Goal: Browse casually: Explore the website without a specific task or goal

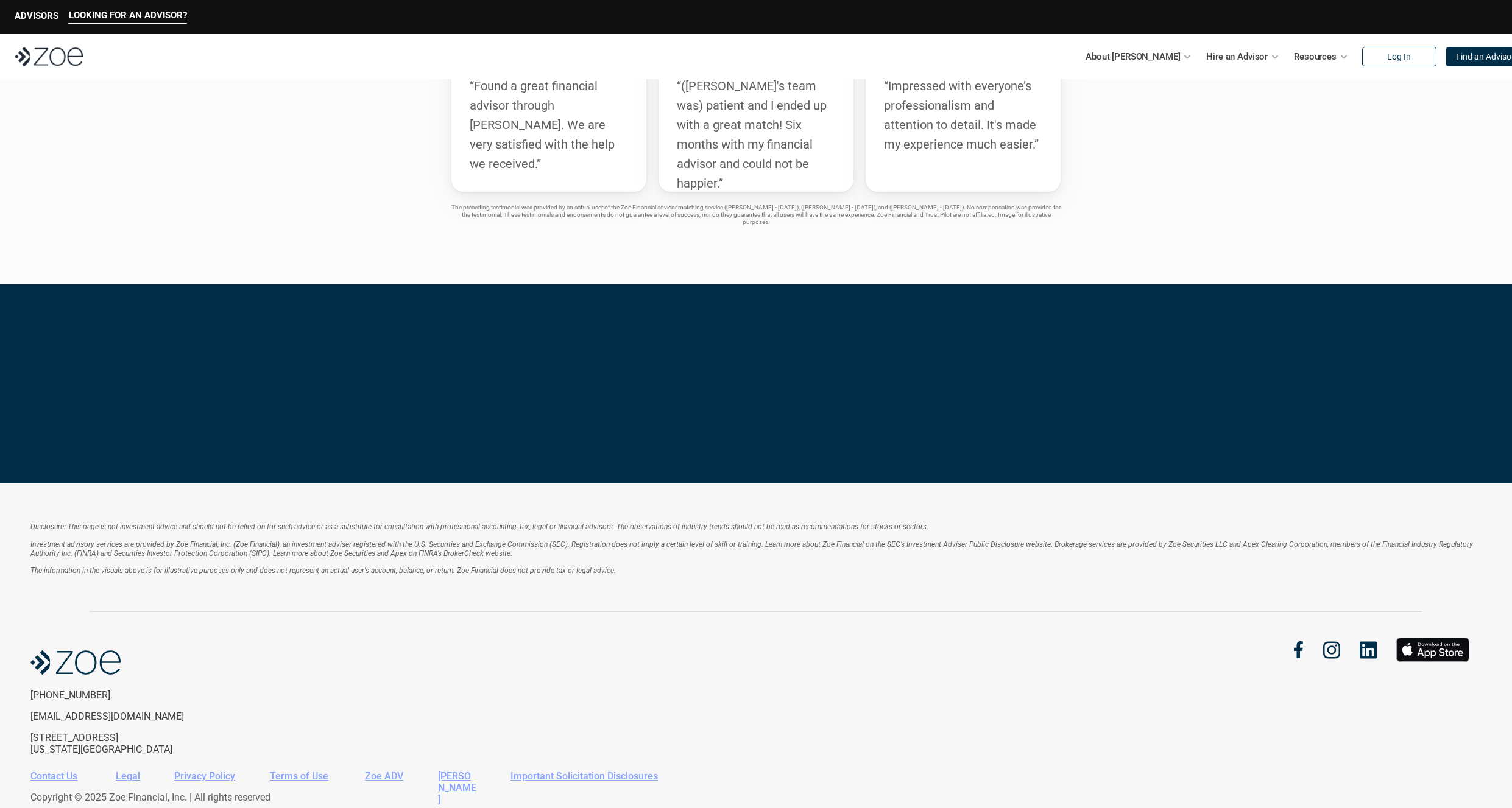
scroll to position [2318, 0]
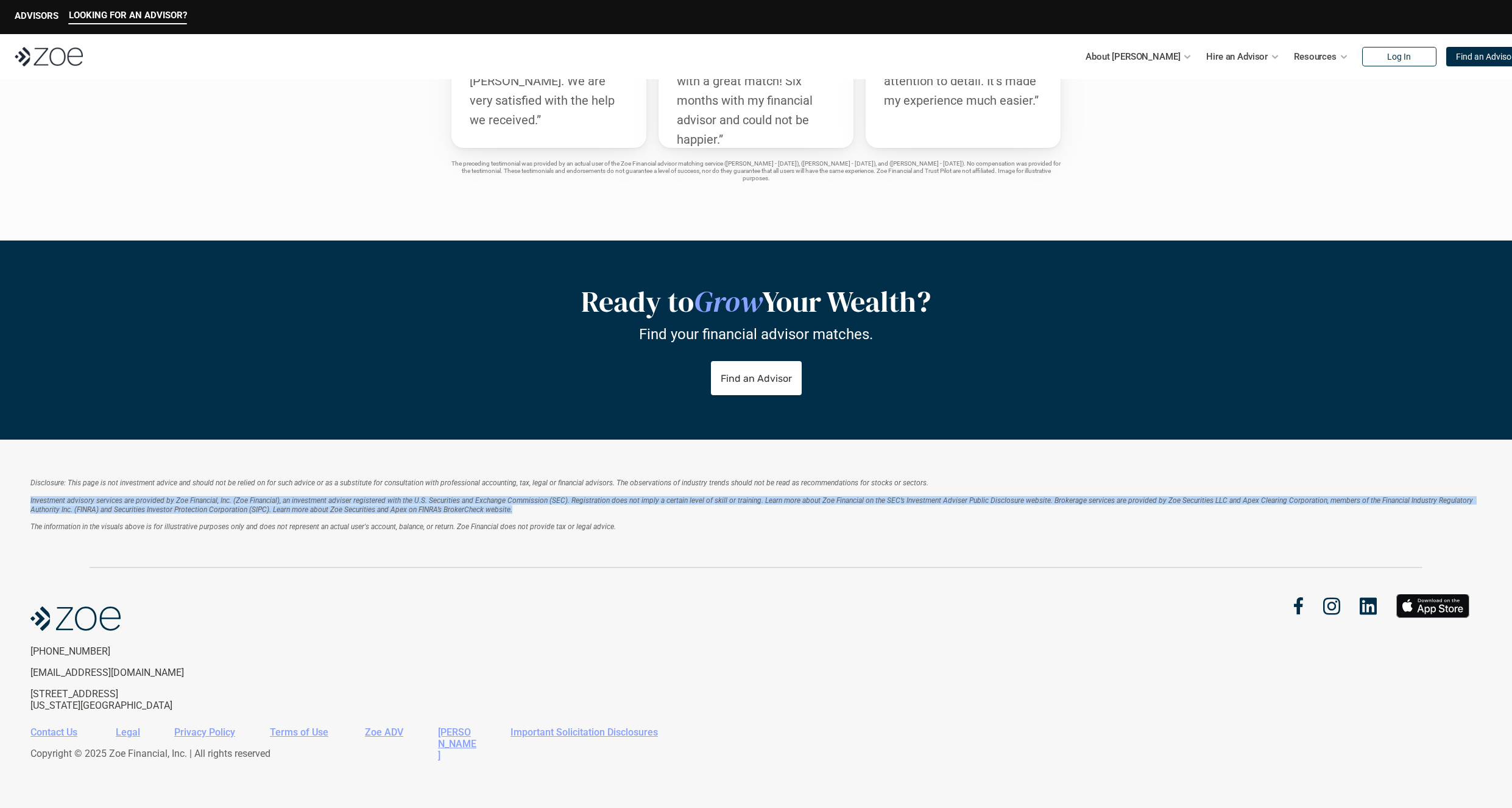
drag, startPoint x: 483, startPoint y: 509, endPoint x: 31, endPoint y: 500, distance: 452.1
click at [31, 500] on p "Investment advisory services are provided by Zoe Financial, Inc. (Zoe Financial…" at bounding box center [756, 514] width 1451 height 36
click at [121, 505] on em "Investment advisory services are provided by Zoe Financial, Inc. (Zoe Financial…" at bounding box center [752, 504] width 1444 height 17
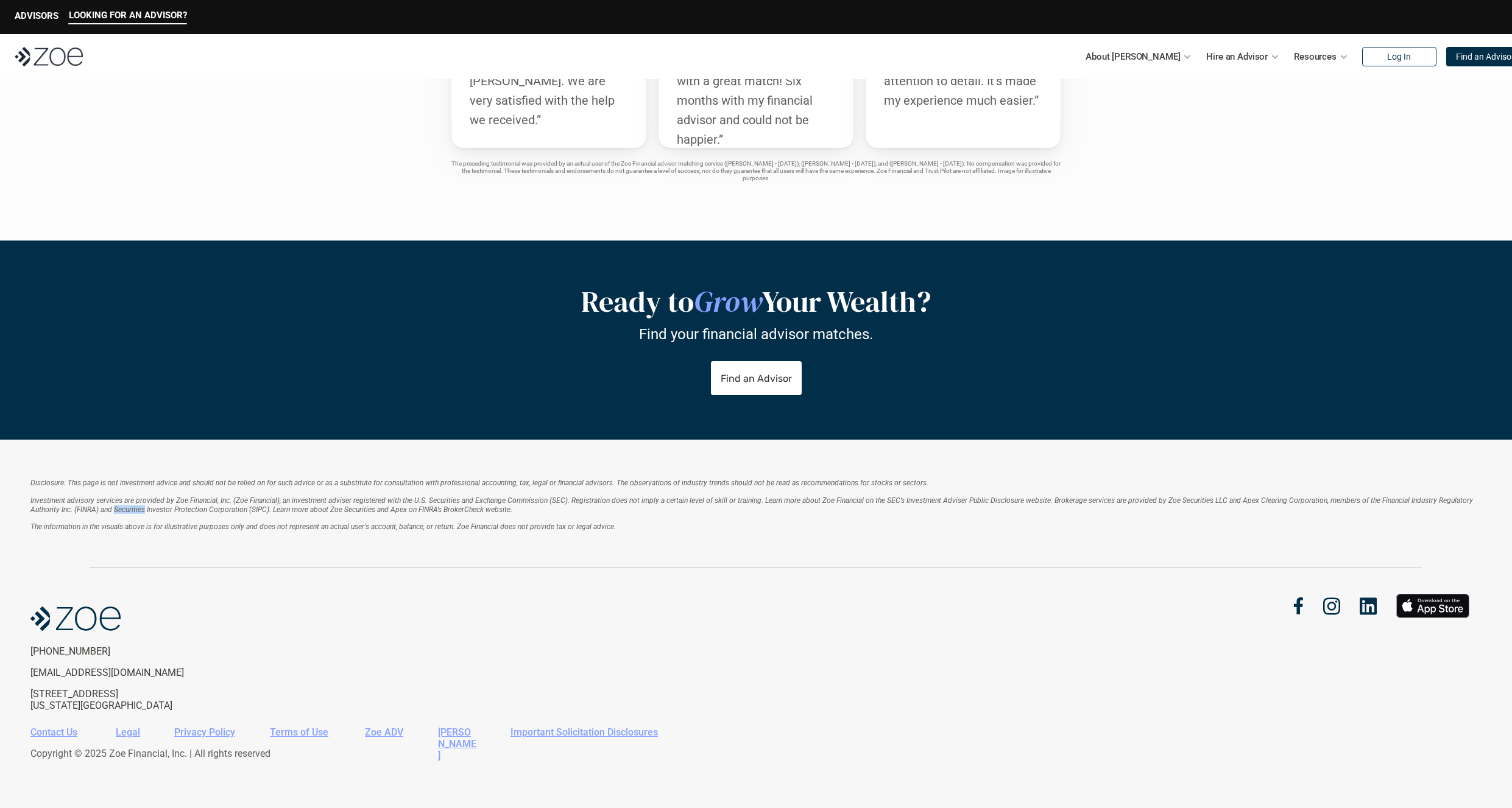
click at [121, 505] on em "Investment advisory services are provided by Zoe Financial, Inc. (Zoe Financial…" at bounding box center [752, 504] width 1444 height 17
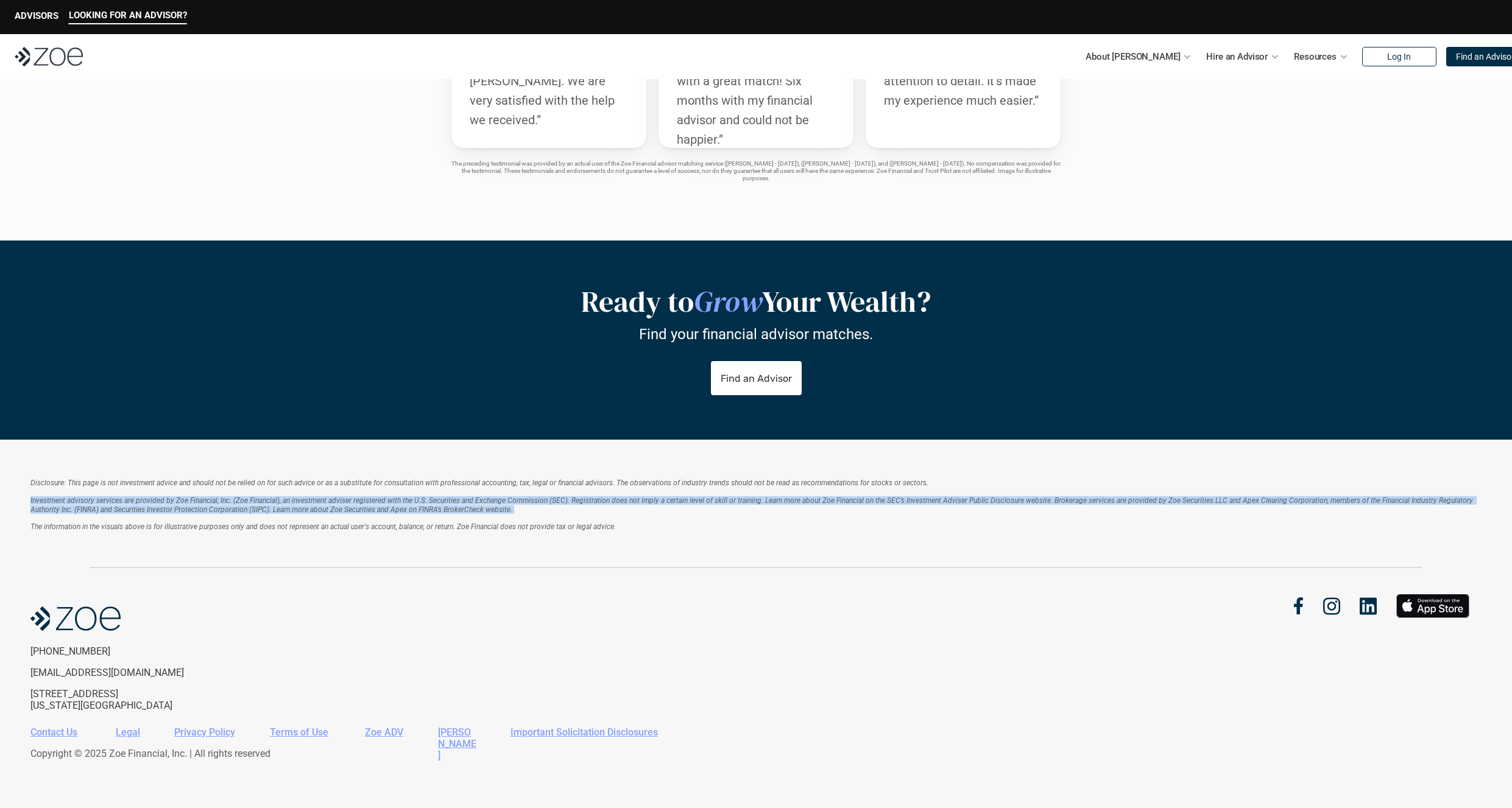
click at [121, 505] on em "Investment advisory services are provided by Zoe Financial, Inc. (Zoe Financial…" at bounding box center [752, 504] width 1444 height 17
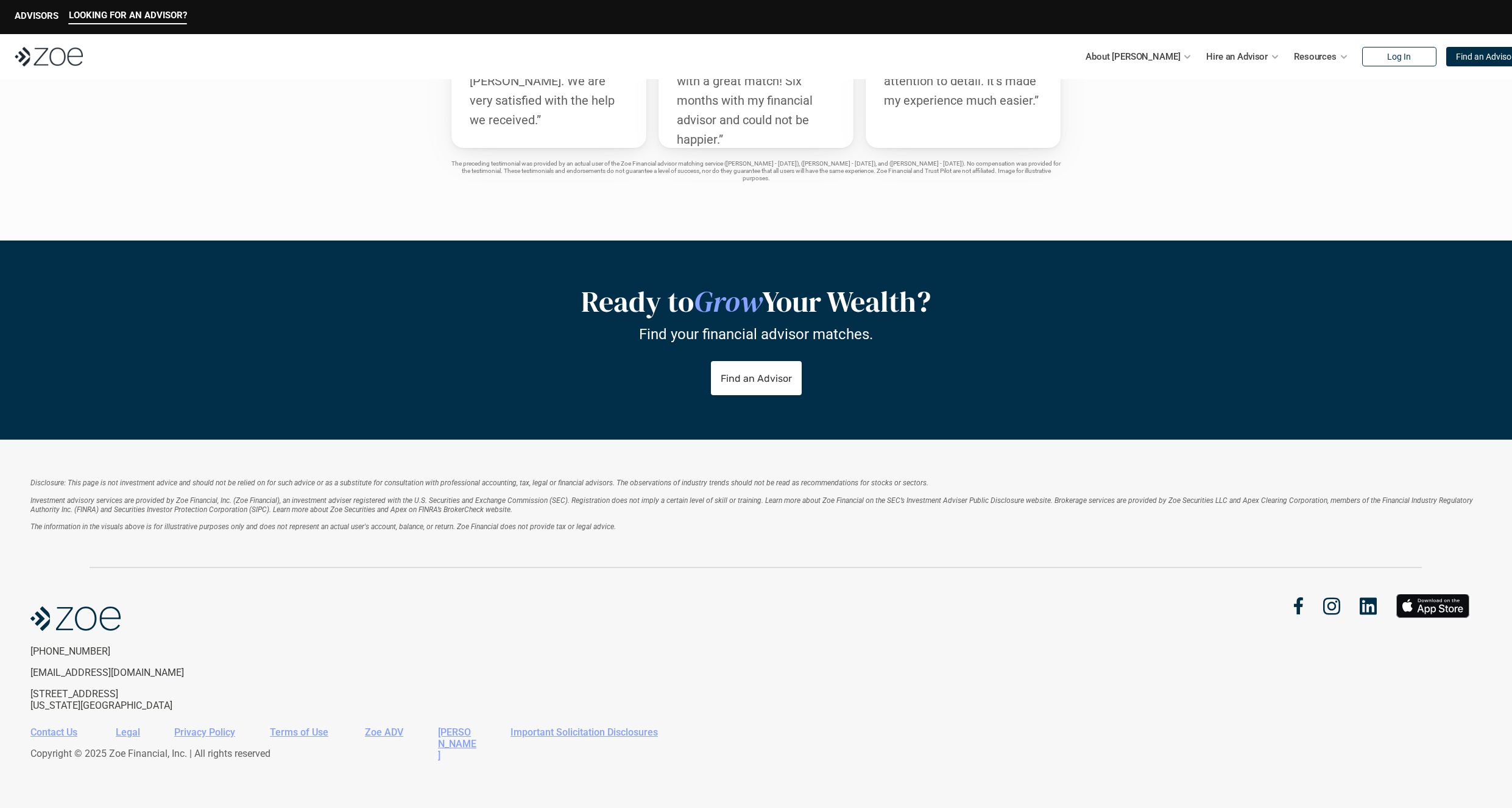
click at [389, 526] on em "The information in the visuals above is for illustrative purposes only and does…" at bounding box center [323, 526] width 585 height 9
click at [470, 528] on em "The information in the visuals above is for illustrative purposes only and does…" at bounding box center [323, 526] width 585 height 9
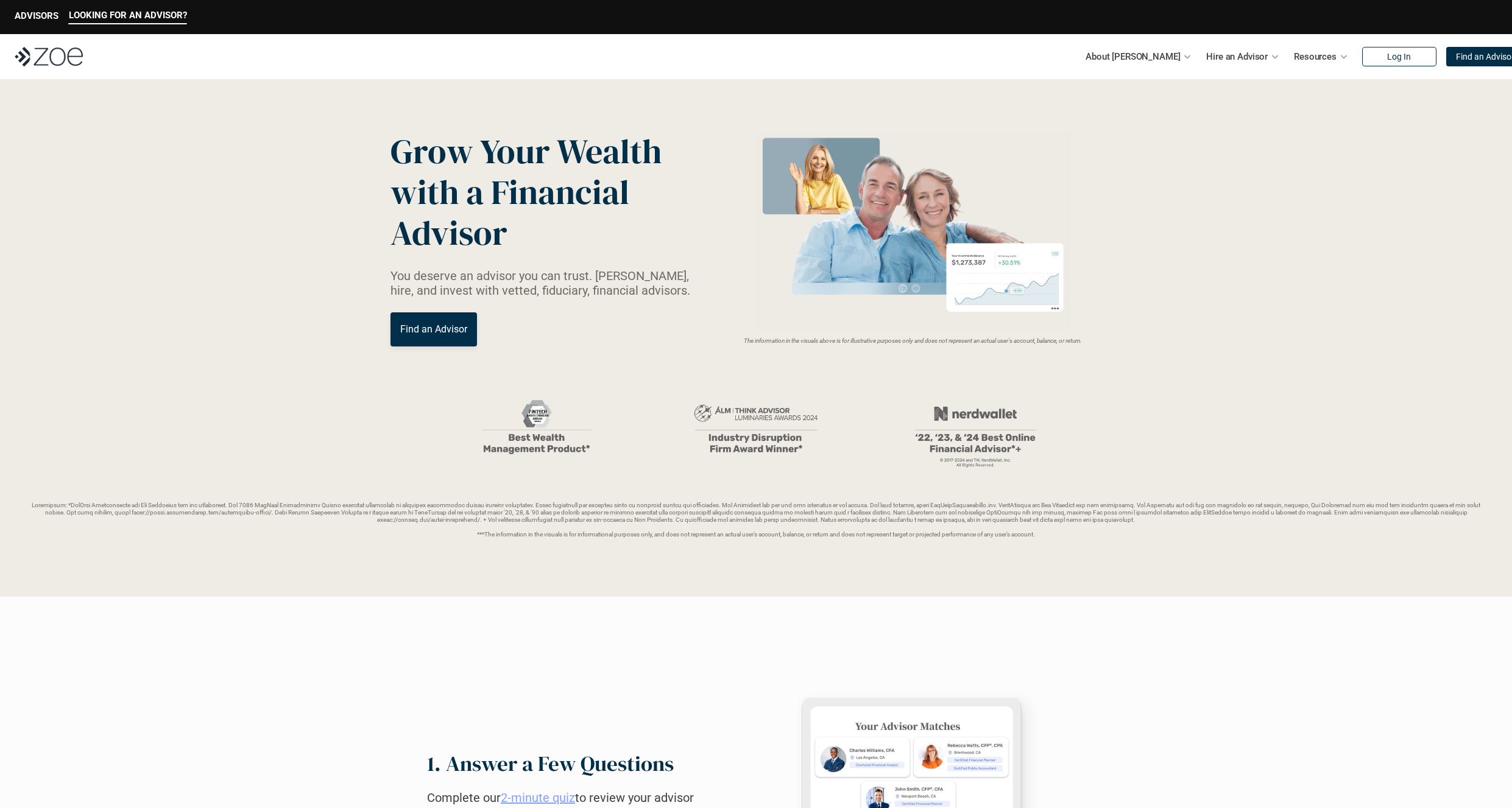
scroll to position [0, 0]
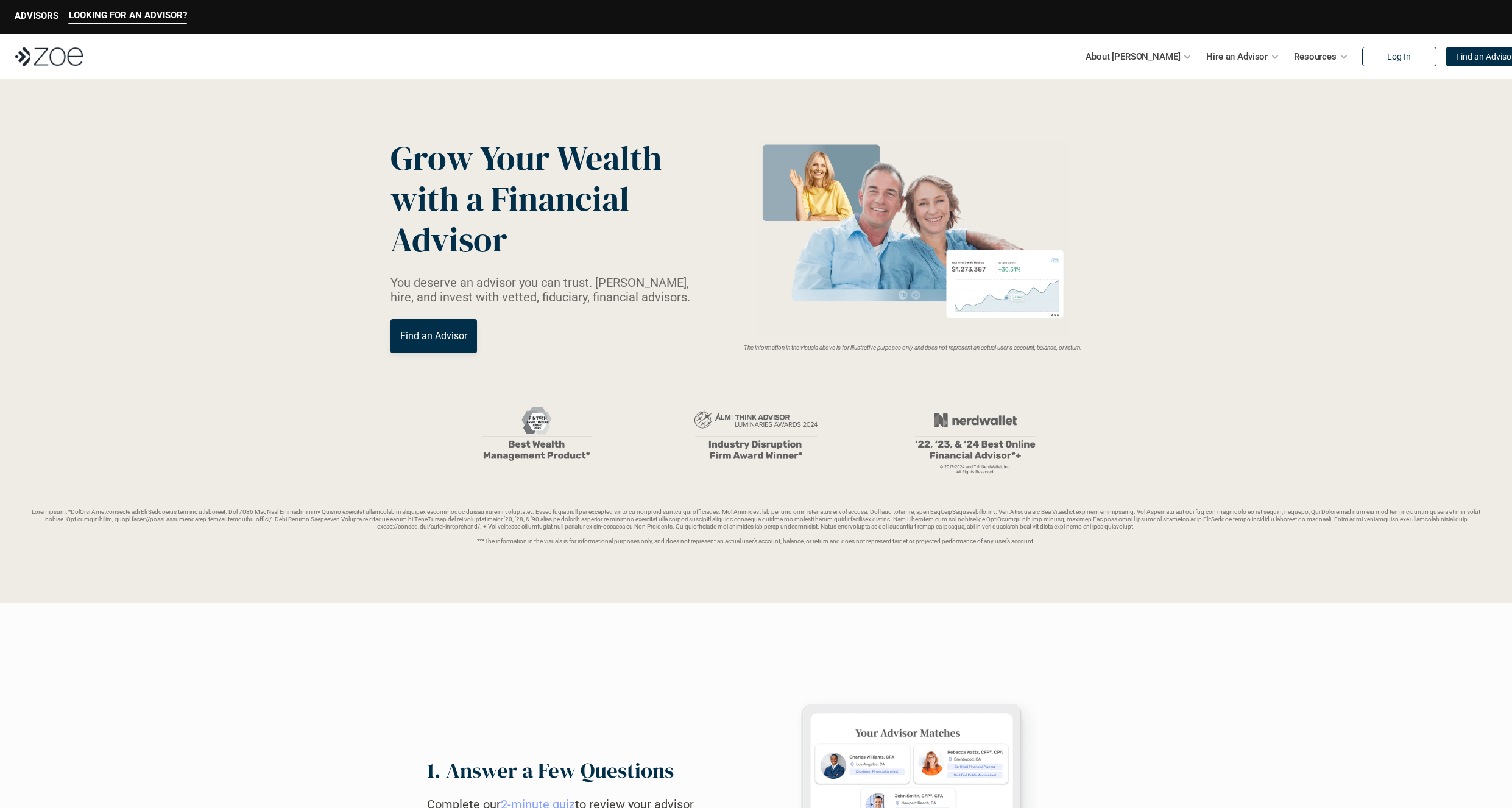
click at [240, 202] on header "Grow Your Wealth with a Financial Advisor You deserve an advisor you can trust.…" at bounding box center [756, 341] width 1512 height 524
